Goal: Task Accomplishment & Management: Use online tool/utility

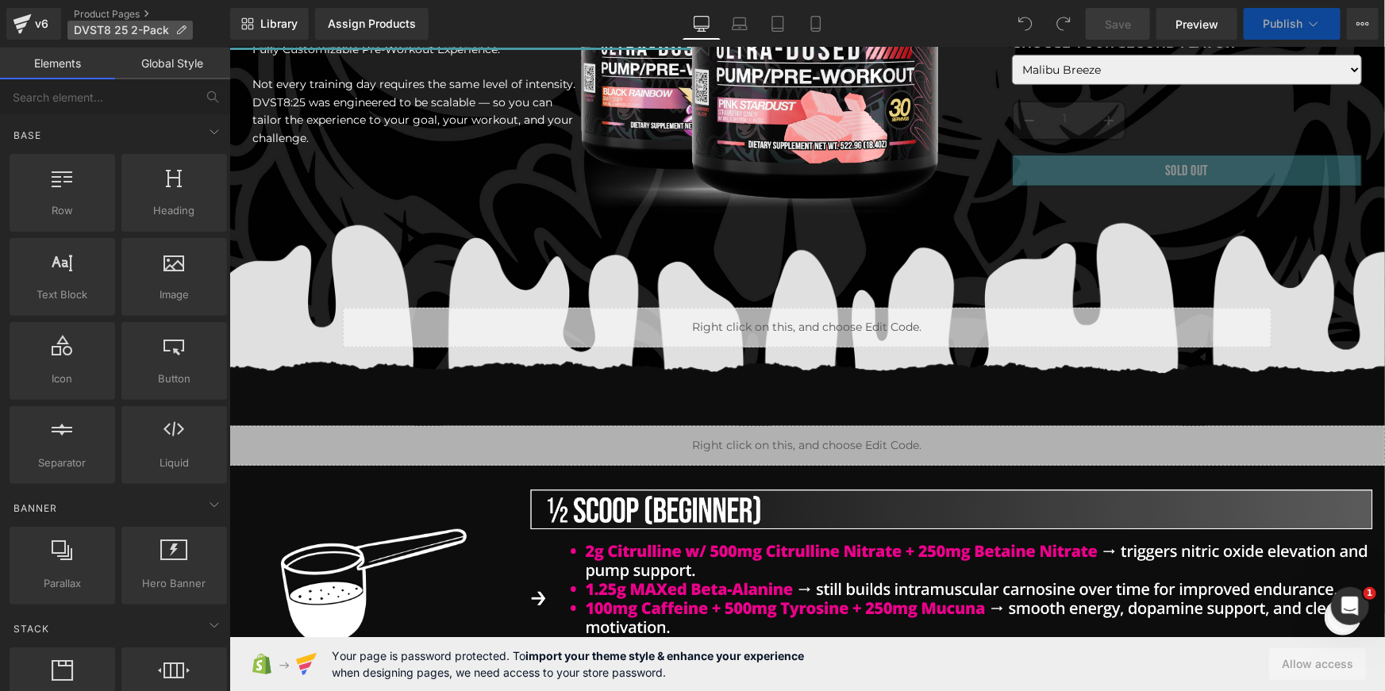
click at [183, 25] on icon at bounding box center [180, 30] width 11 height 11
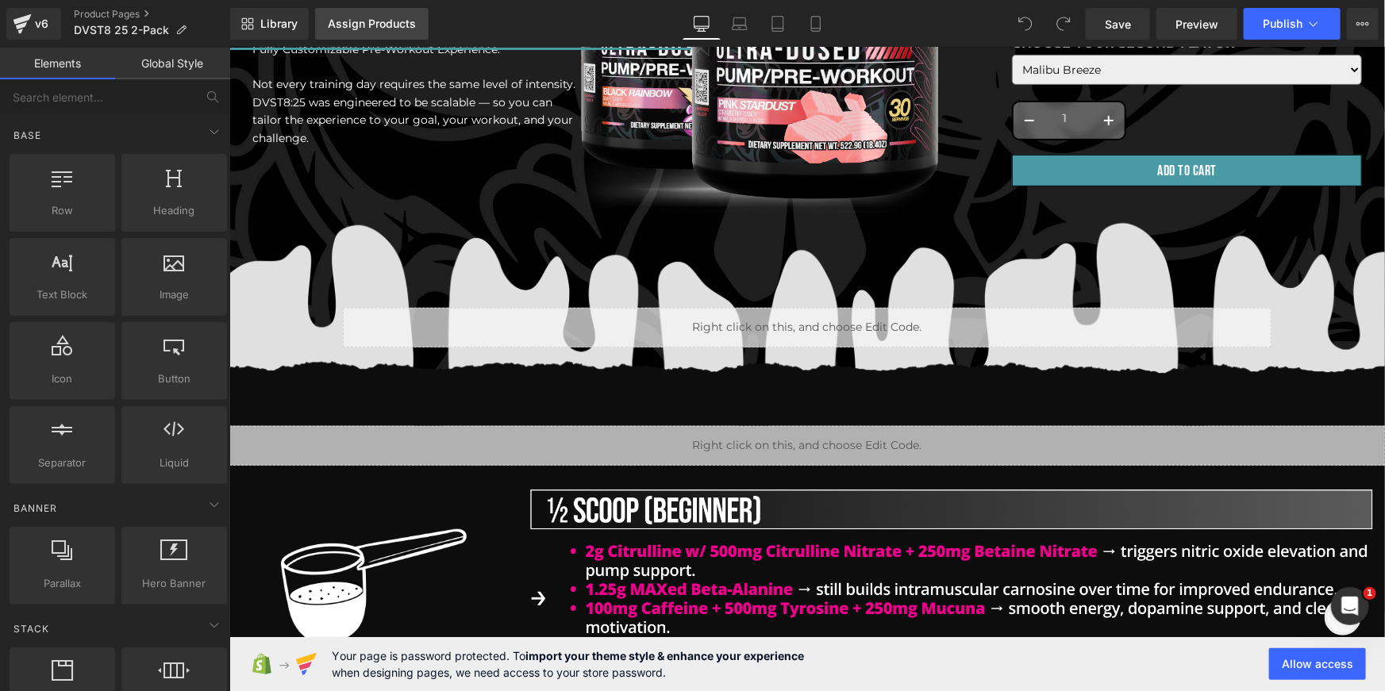
click at [370, 37] on link "Assign Products" at bounding box center [372, 24] width 114 height 32
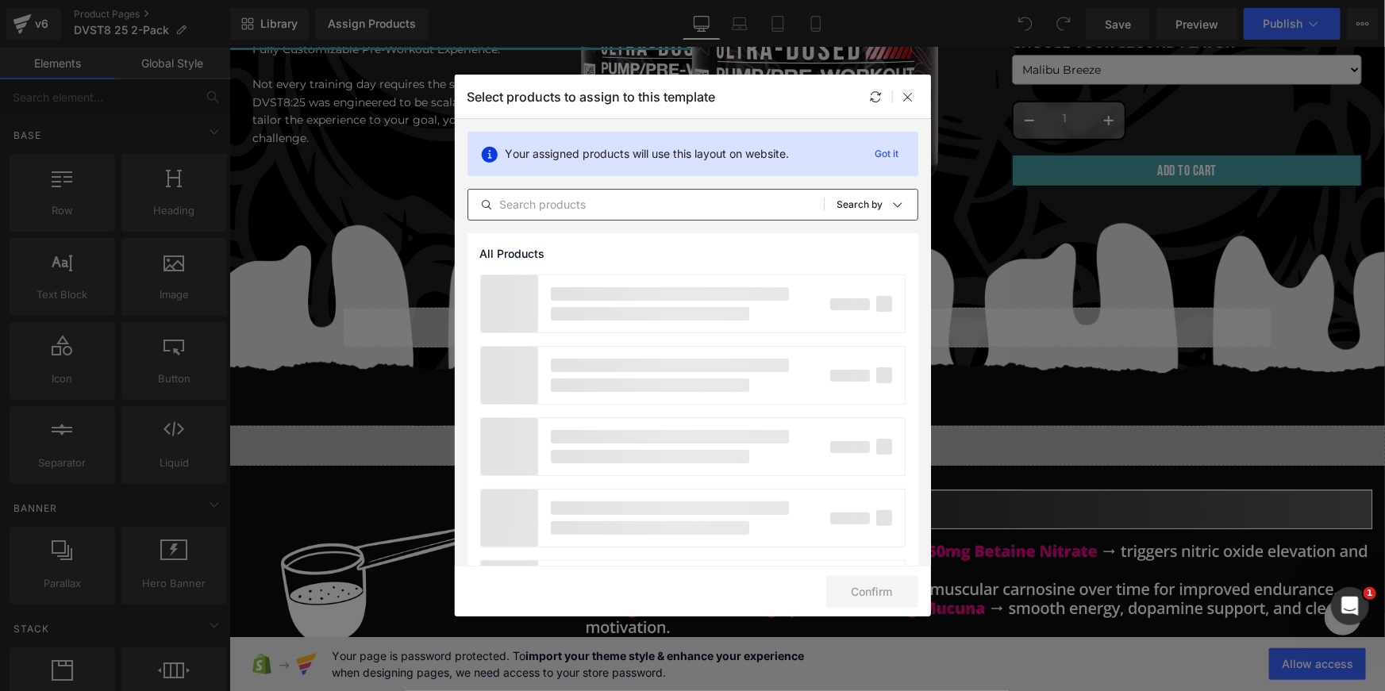
click at [564, 200] on input "text" at bounding box center [646, 204] width 356 height 19
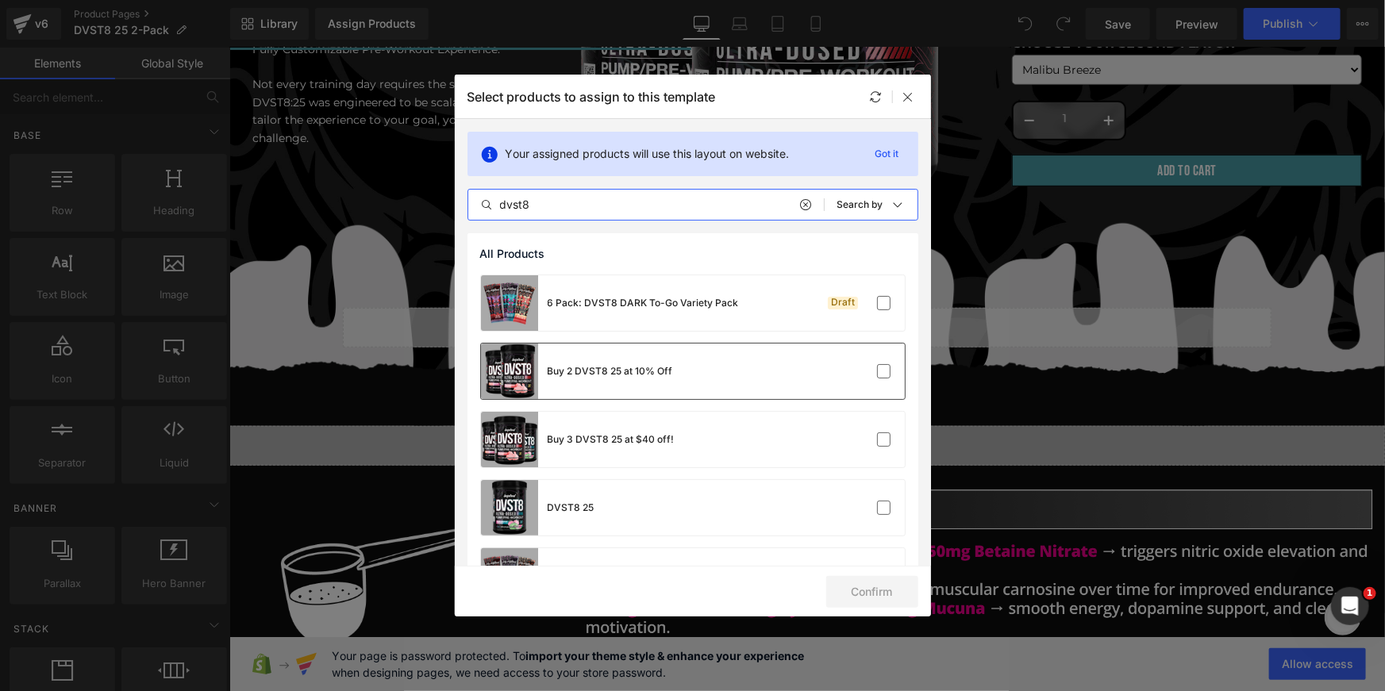
type input "dvst8"
click at [667, 380] on div "Buy 2 DVST8 25 at 10% Off" at bounding box center [577, 372] width 192 height 56
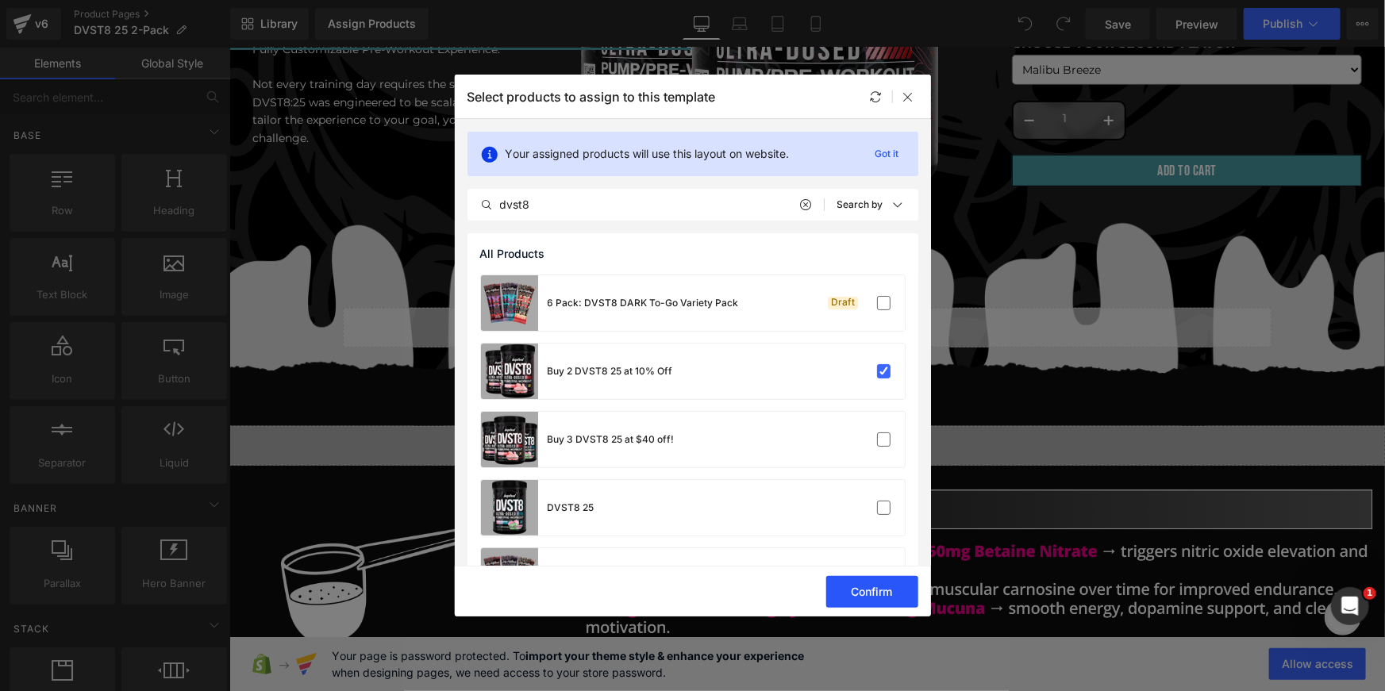
click at [855, 583] on button "Confirm" at bounding box center [872, 592] width 92 height 32
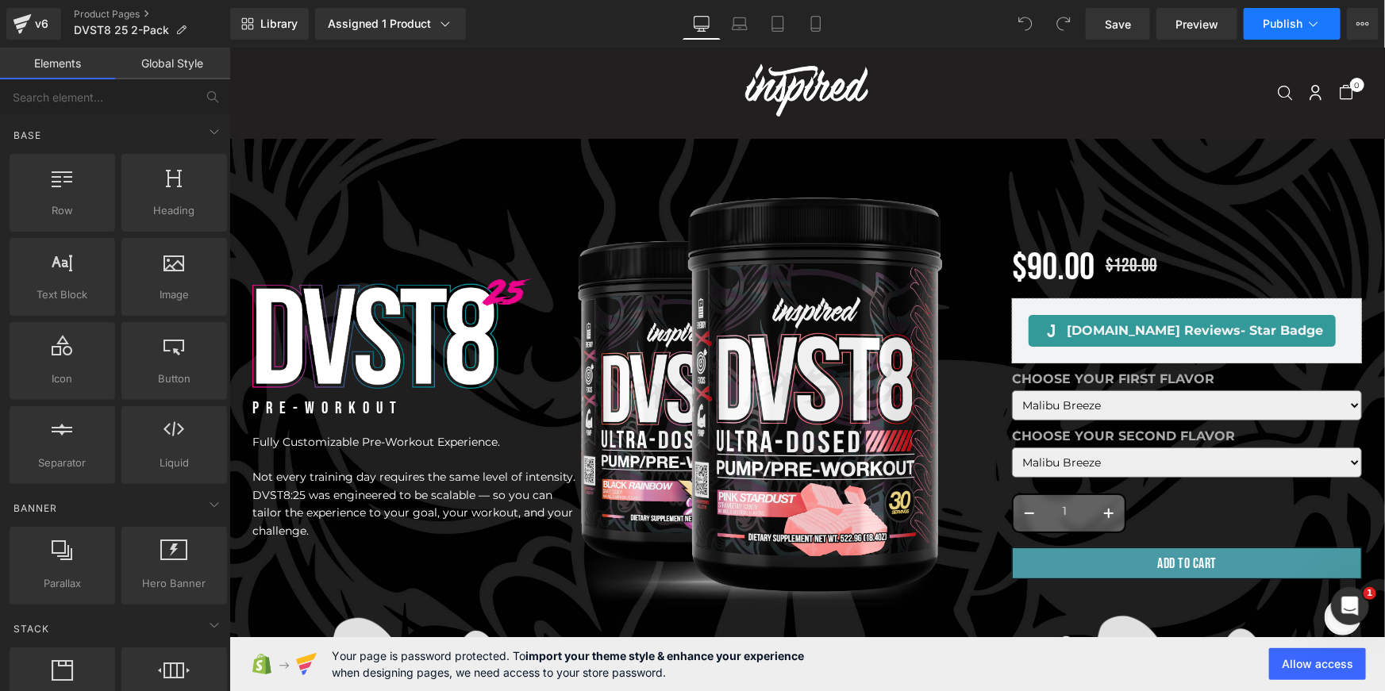
click at [1295, 20] on span "Publish" at bounding box center [1283, 23] width 40 height 13
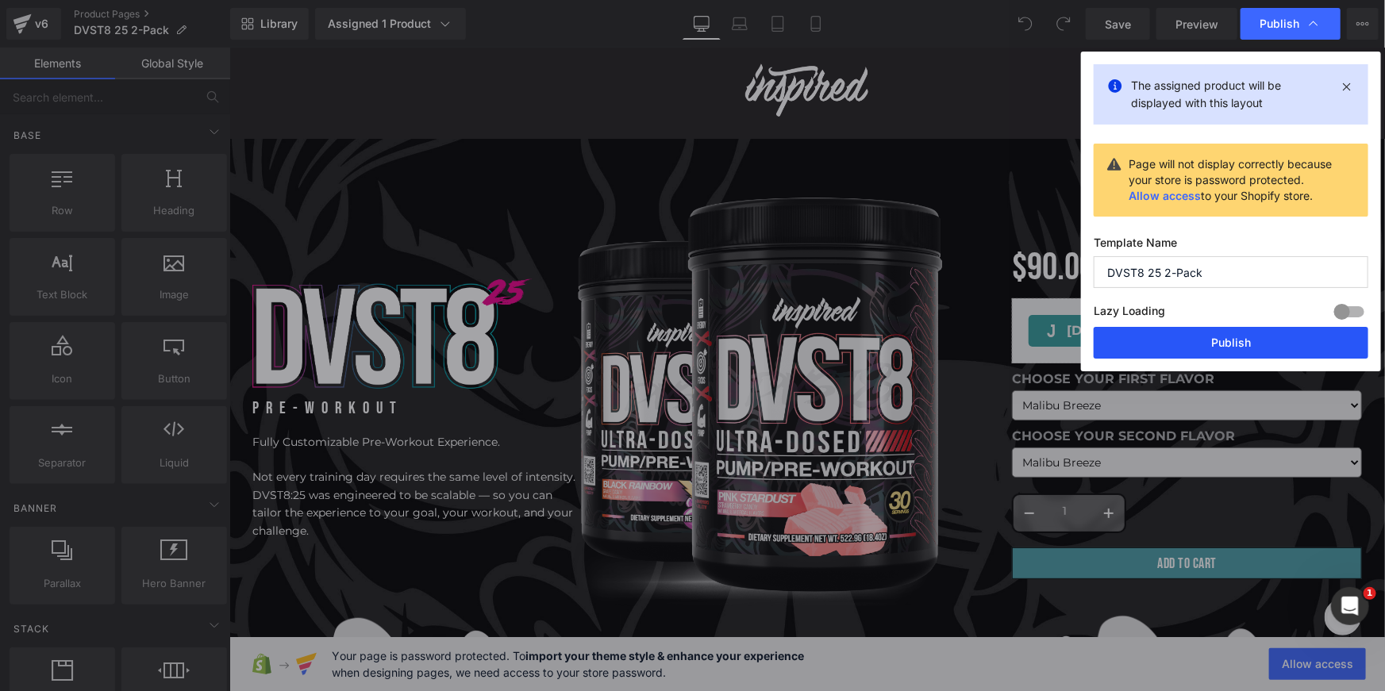
click at [1208, 336] on button "Publish" at bounding box center [1231, 343] width 275 height 32
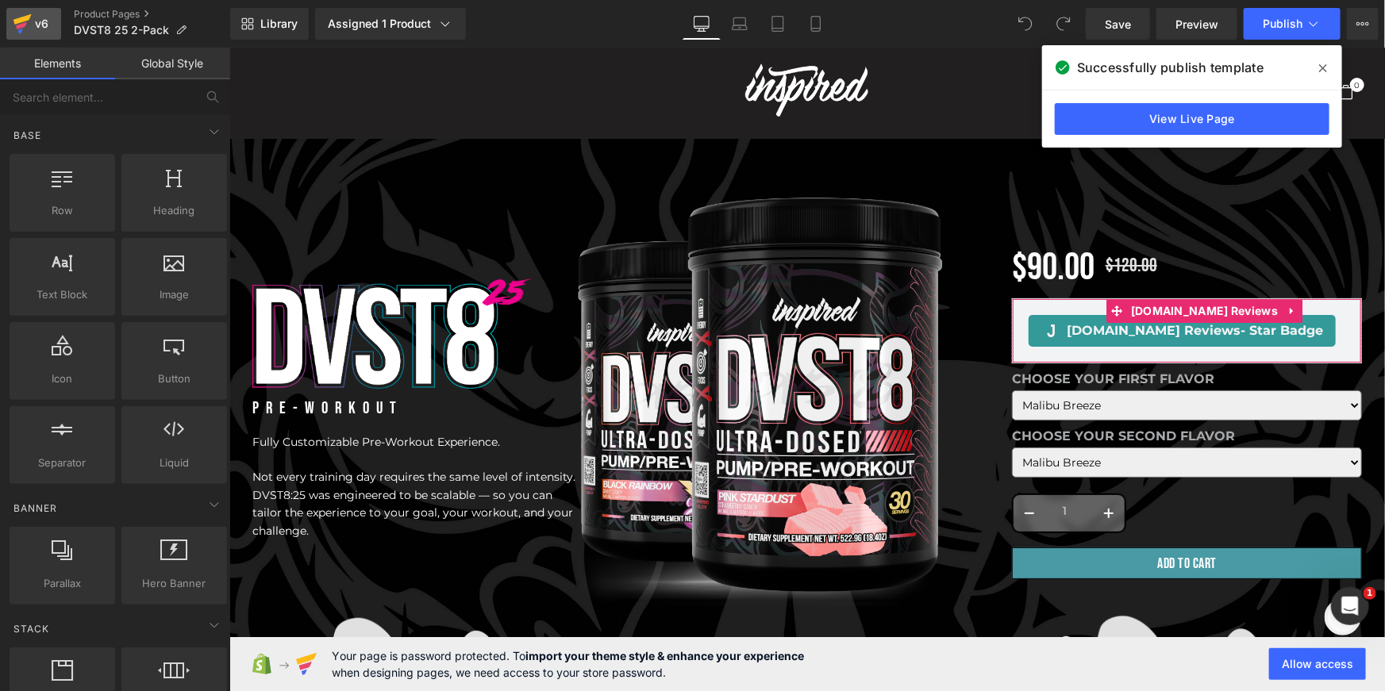
click at [26, 28] on icon at bounding box center [22, 24] width 19 height 40
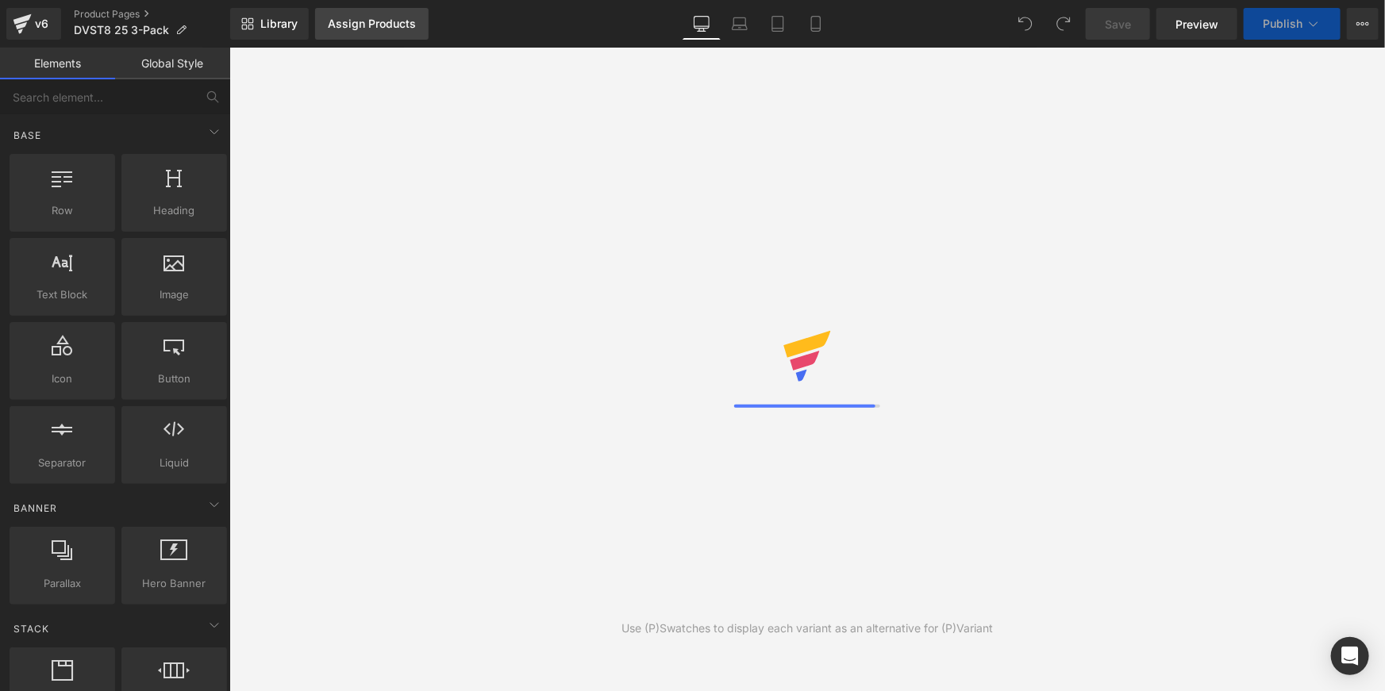
scroll to position [333, 0]
click at [356, 25] on div "Assign Products" at bounding box center [372, 23] width 88 height 13
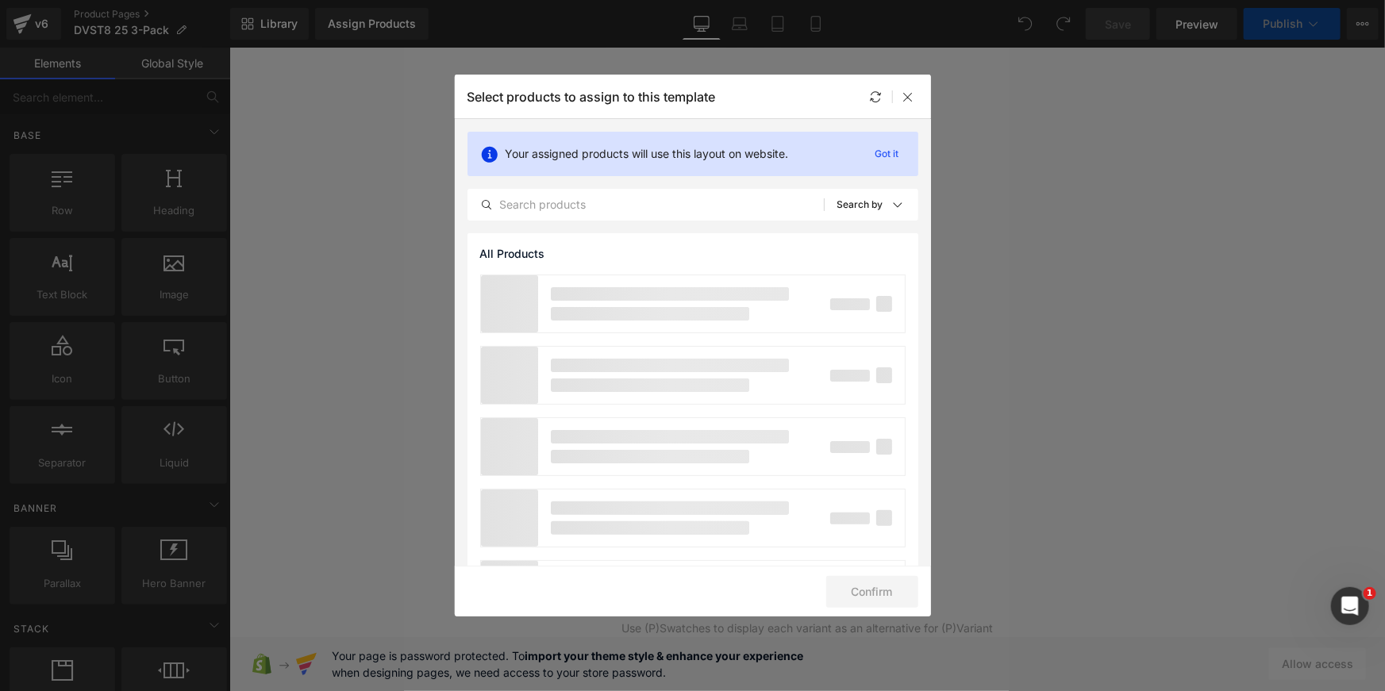
scroll to position [0, 0]
click at [657, 204] on input "text" at bounding box center [646, 204] width 356 height 19
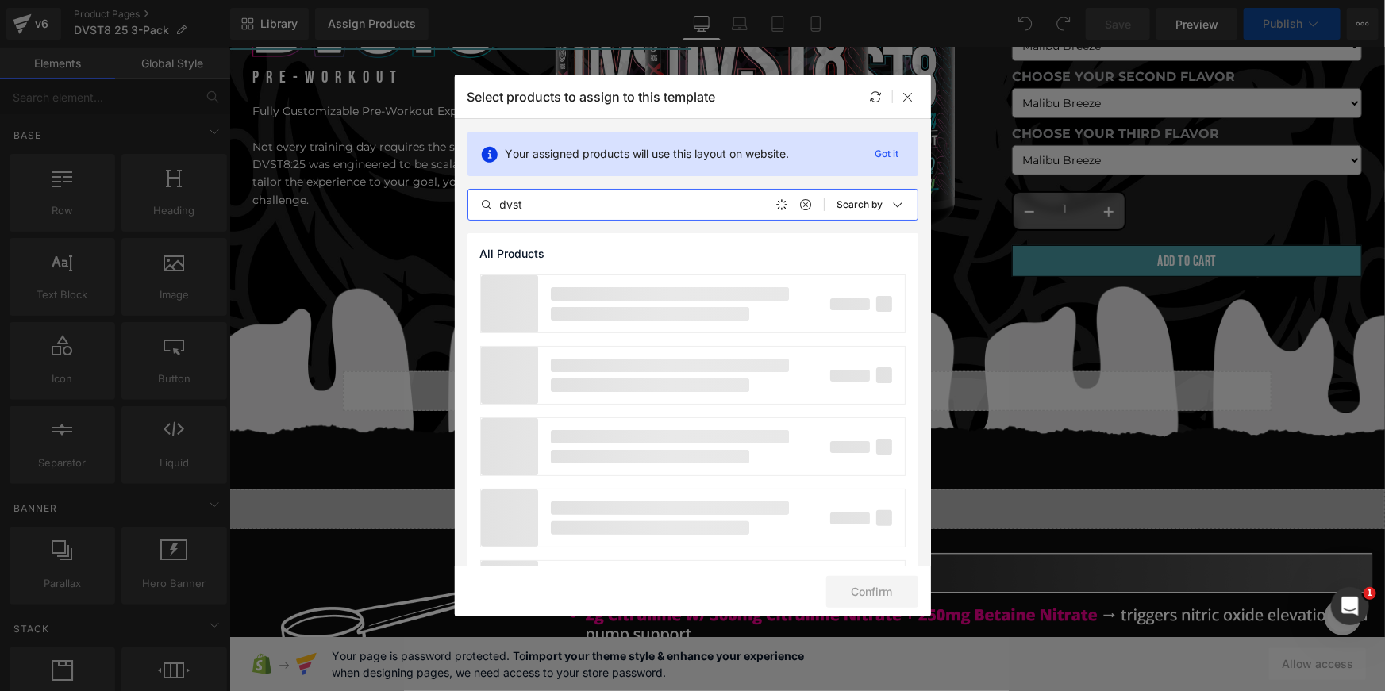
type input "dvst8"
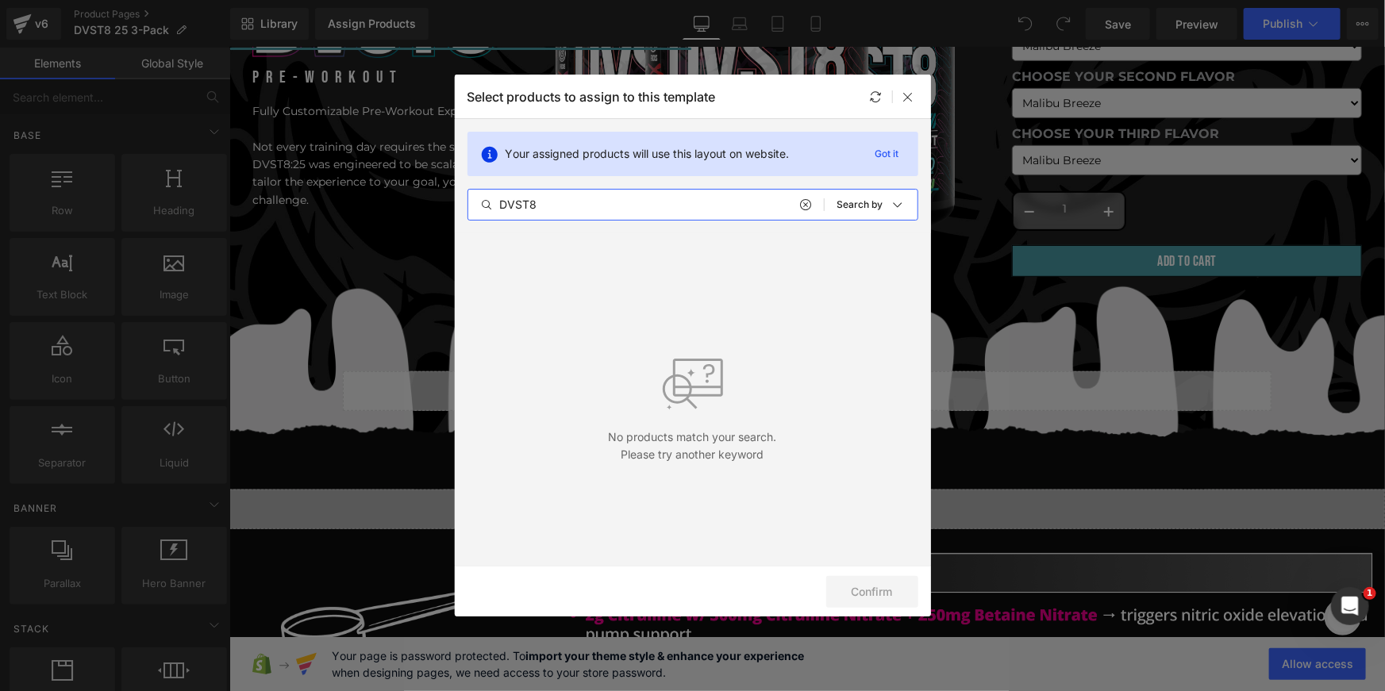
type input "DVST8"
click at [904, 107] on div "Select products to assign to this template" at bounding box center [693, 97] width 476 height 44
click at [908, 98] on icon at bounding box center [909, 96] width 13 height 13
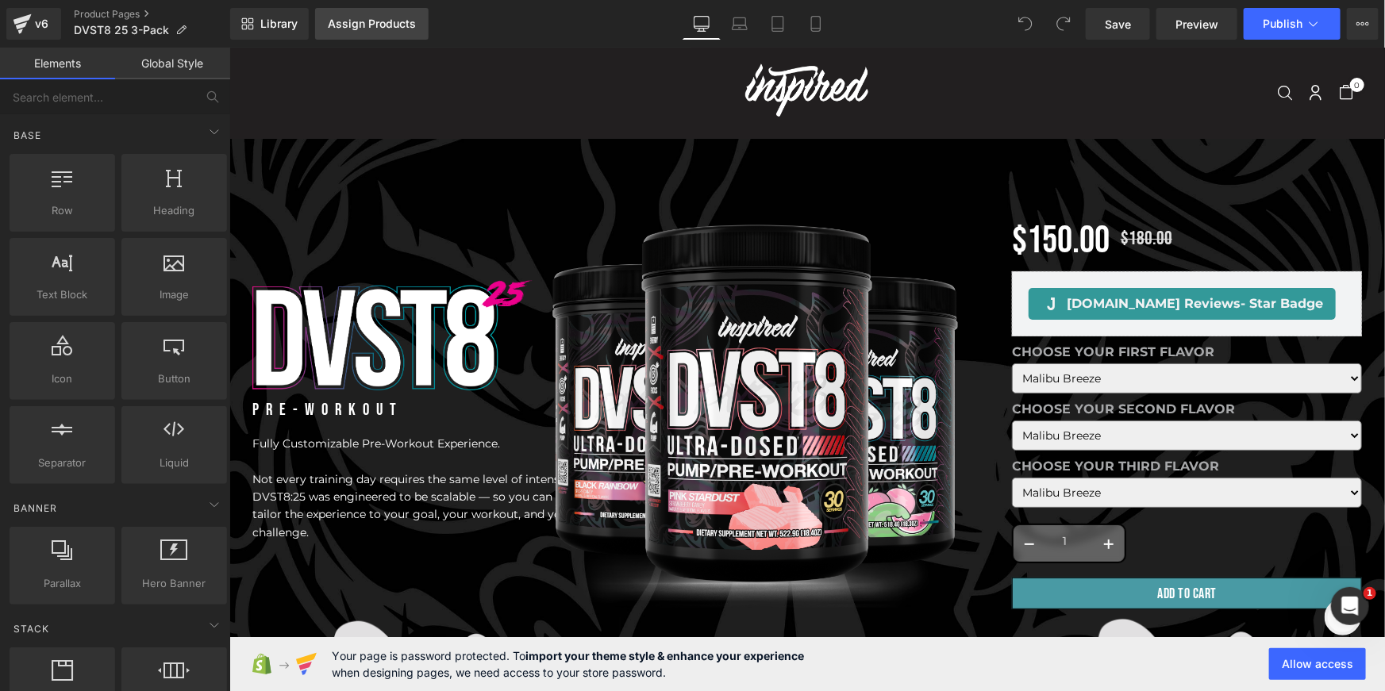
click at [344, 22] on div "Assign Products" at bounding box center [372, 23] width 88 height 13
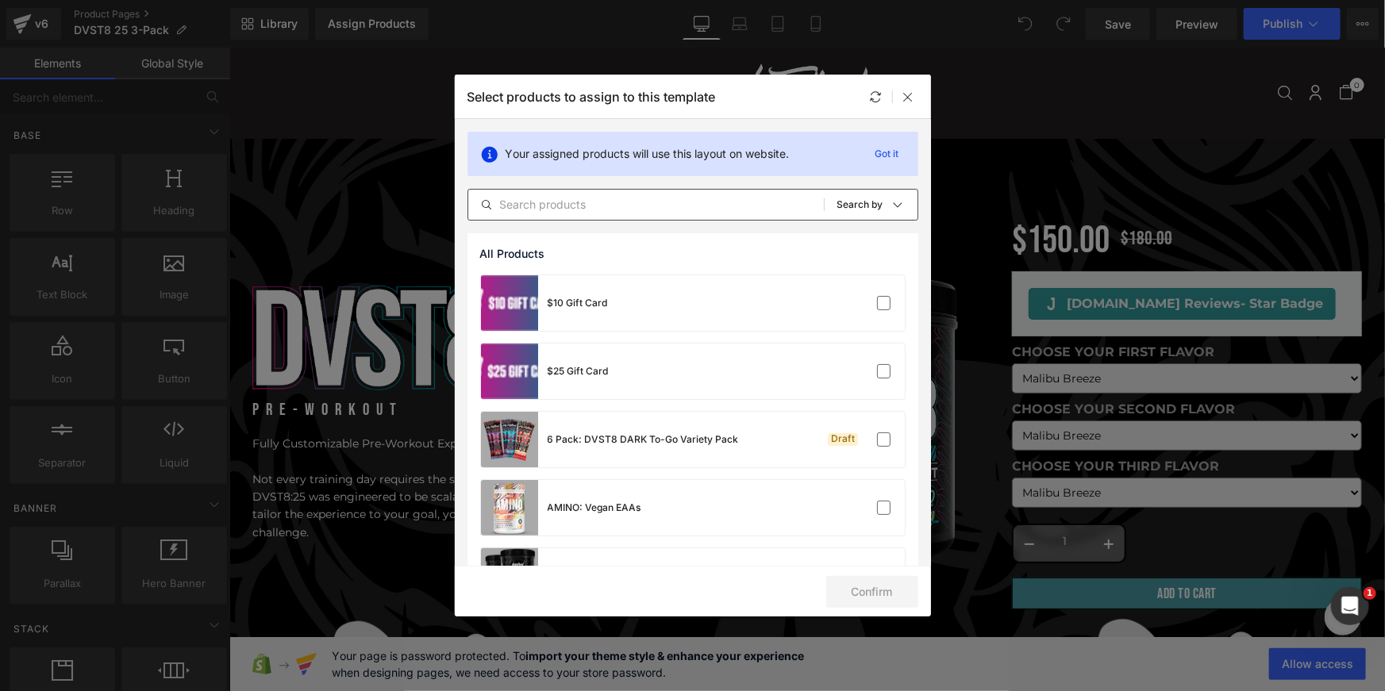
click at [616, 198] on input "text" at bounding box center [646, 204] width 356 height 19
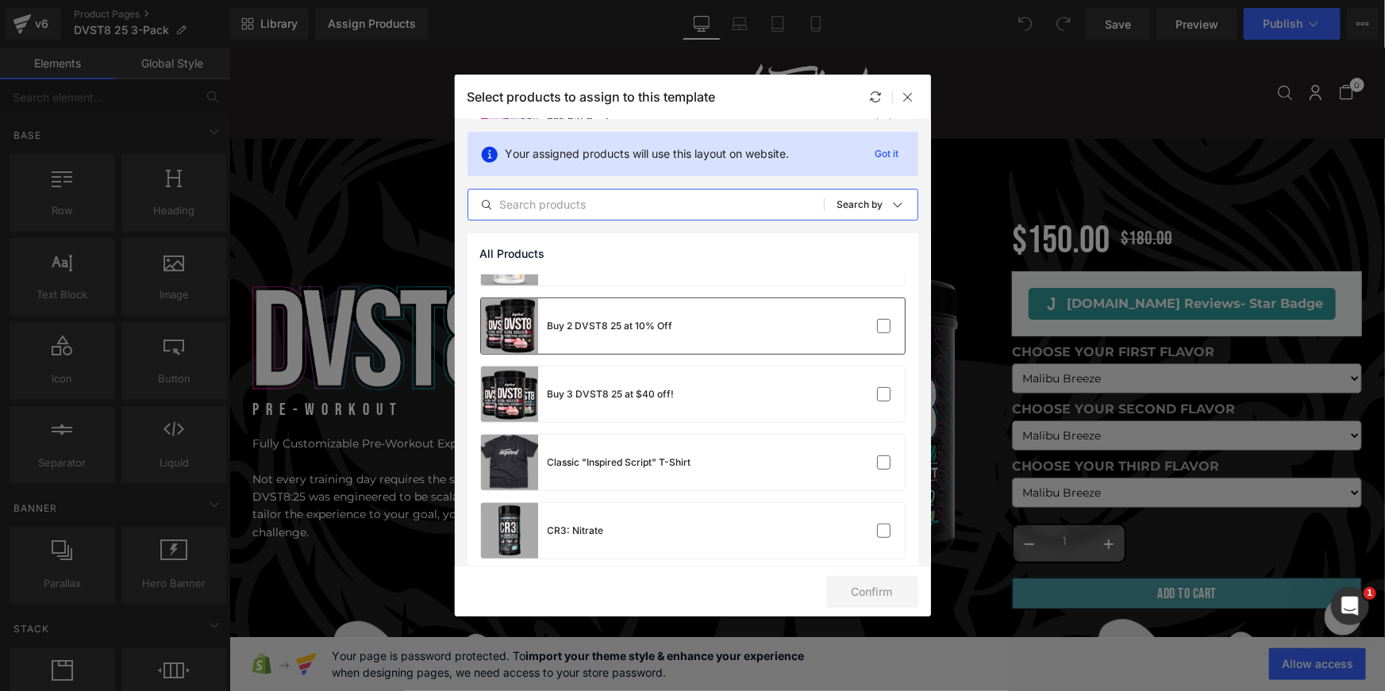
scroll to position [252, 0]
click at [877, 393] on label at bounding box center [884, 393] width 14 height 14
click at [884, 393] on input "checkbox" at bounding box center [884, 393] width 0 height 0
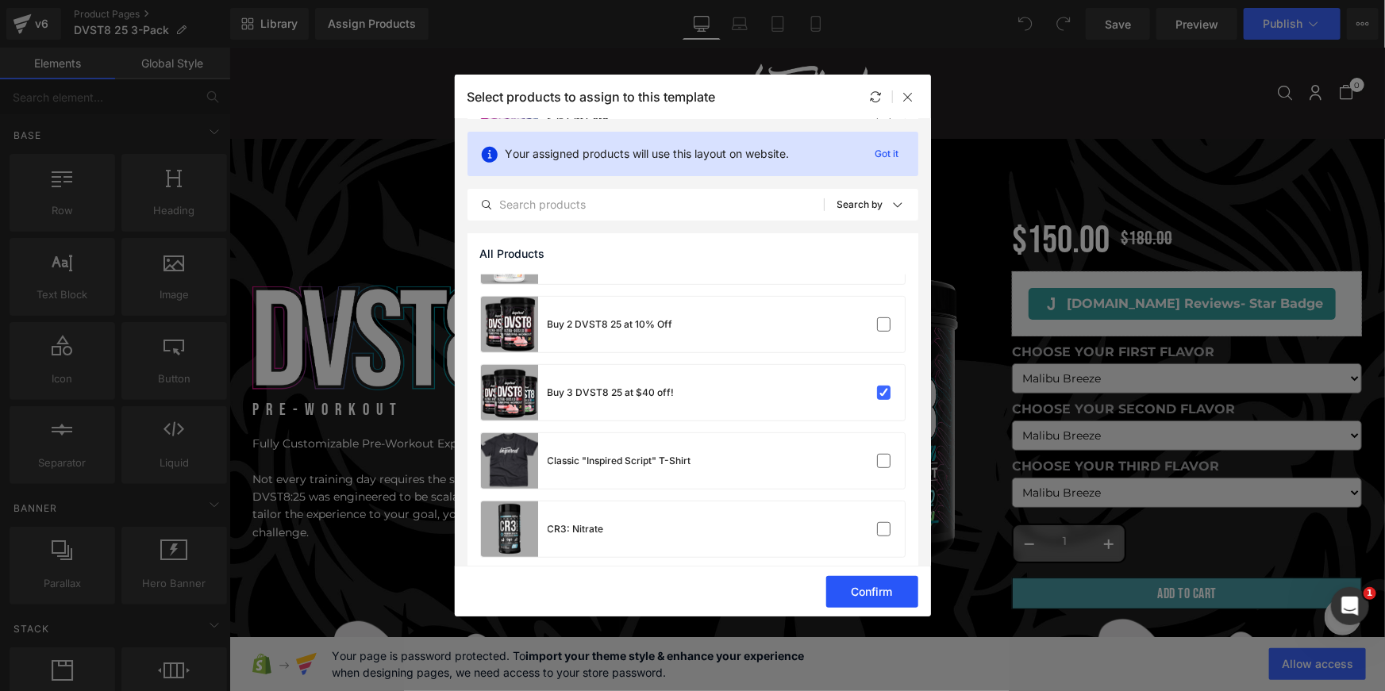
click at [884, 599] on button "Confirm" at bounding box center [872, 592] width 92 height 32
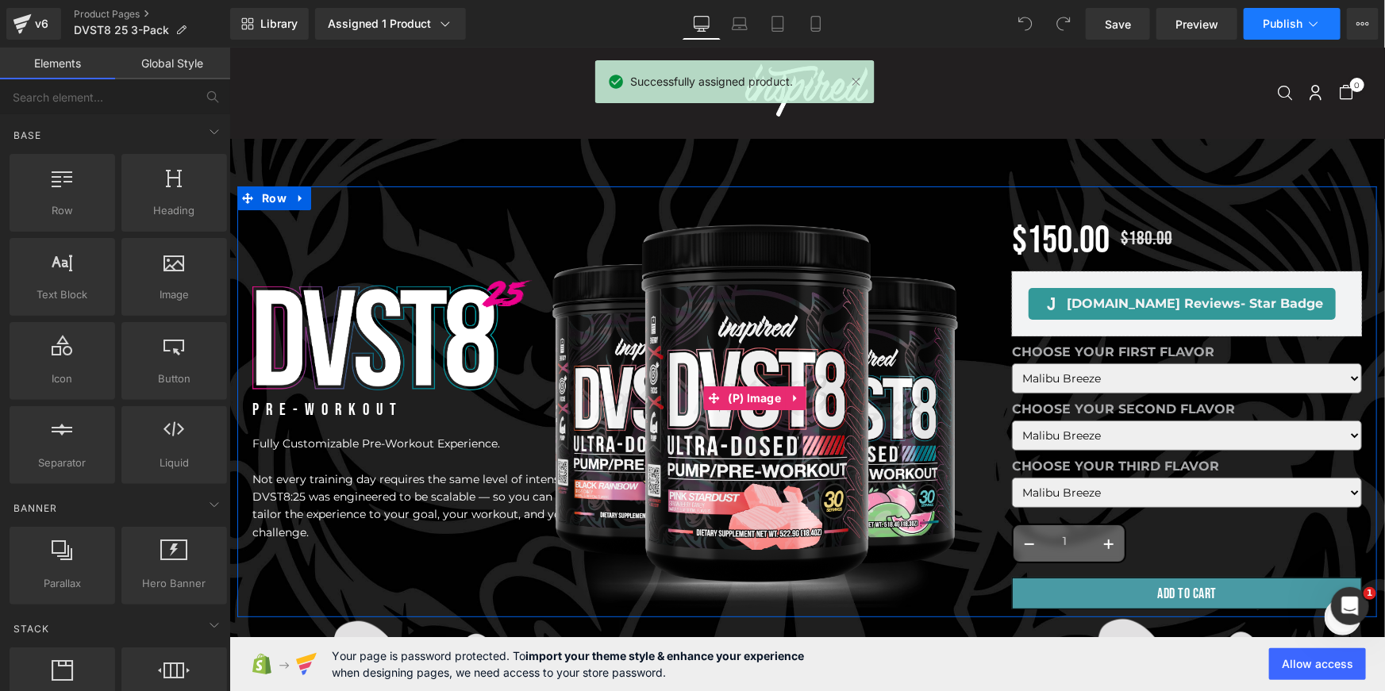
click at [1261, 26] on button "Publish" at bounding box center [1292, 24] width 97 height 32
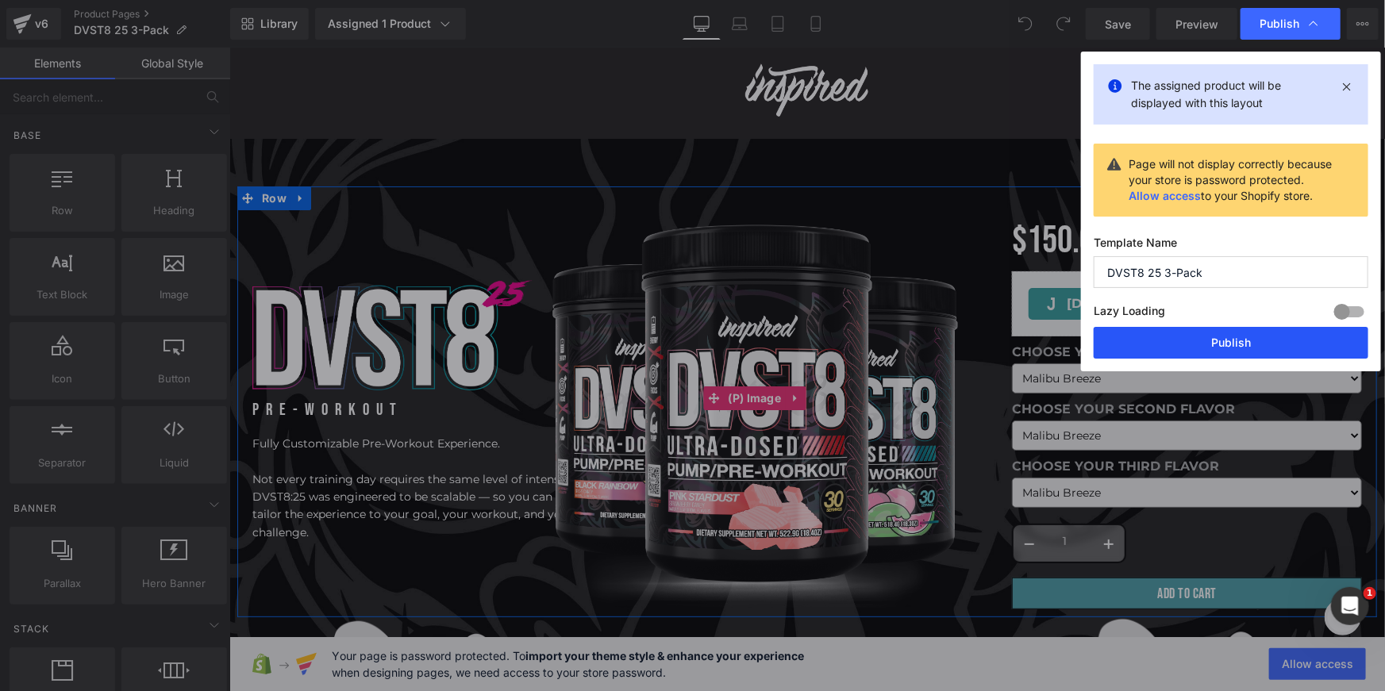
drag, startPoint x: 1250, startPoint y: 340, endPoint x: 1262, endPoint y: 339, distance: 11.9
click at [1262, 339] on button "Publish" at bounding box center [1231, 343] width 275 height 32
